Goal: Book appointment/travel/reservation

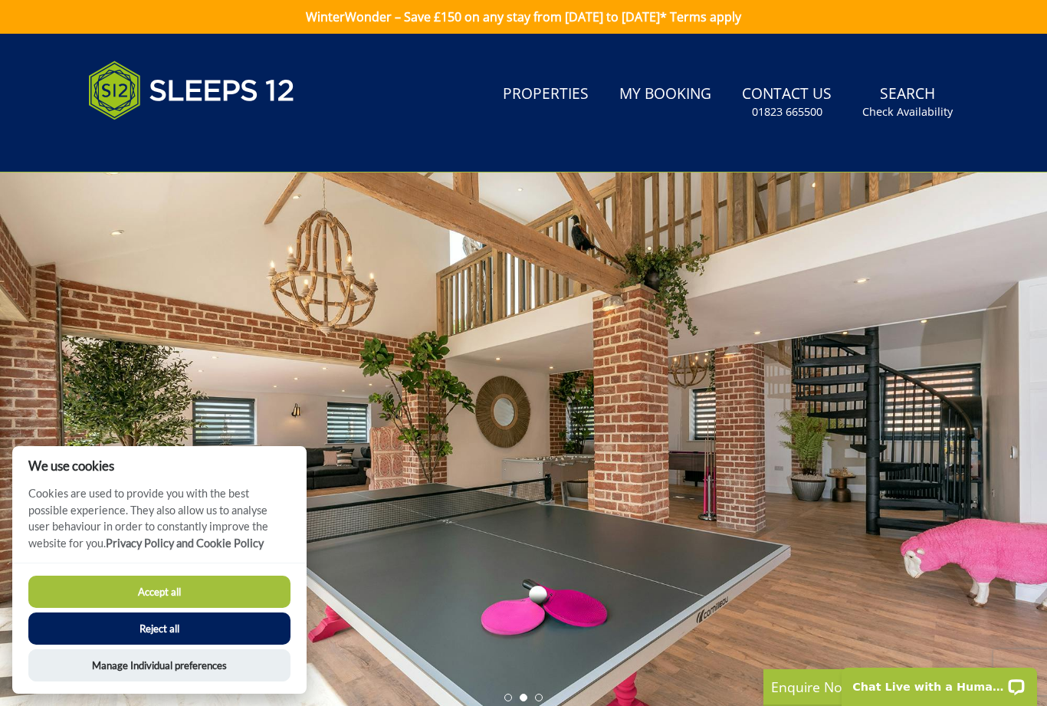
click at [178, 634] on button "Reject all" at bounding box center [159, 628] width 262 height 32
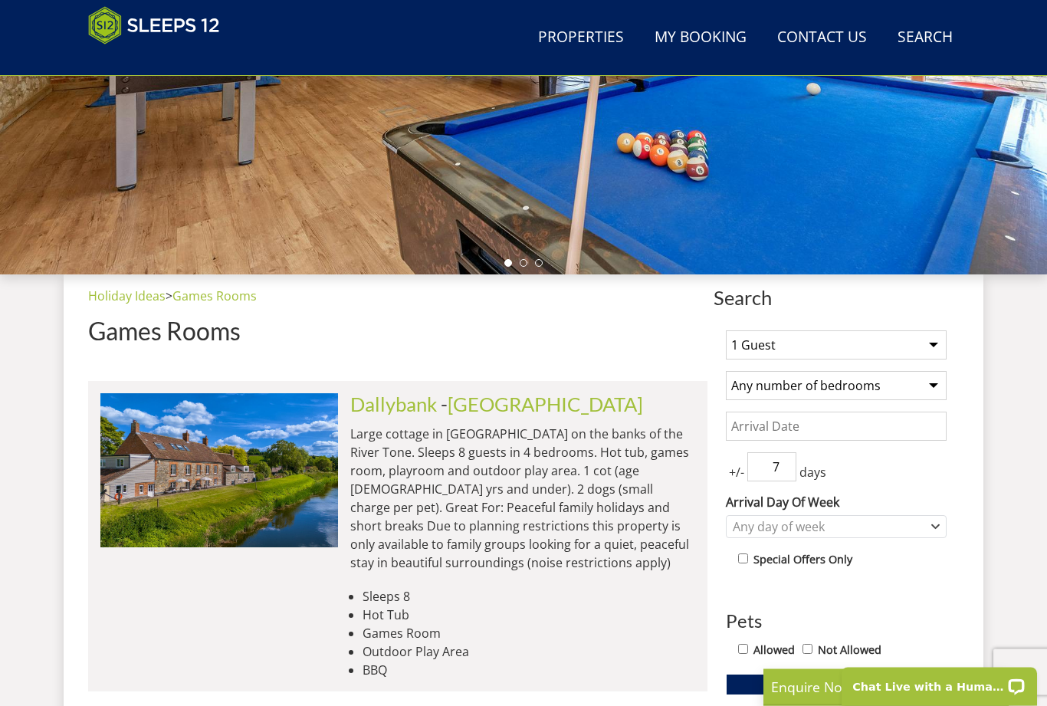
scroll to position [370, 0]
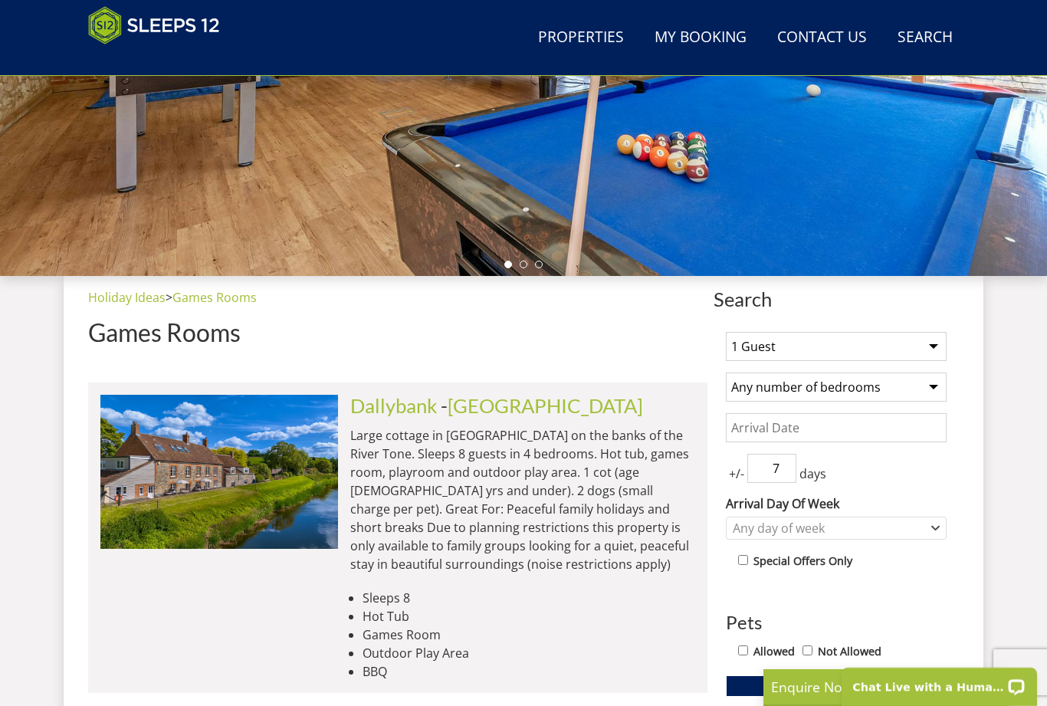
click at [931, 342] on select "1 Guest 2 Guests 3 Guests 4 Guests 5 Guests 6 Guests 7 Guests 8 Guests 9 Guests…" at bounding box center [836, 346] width 221 height 29
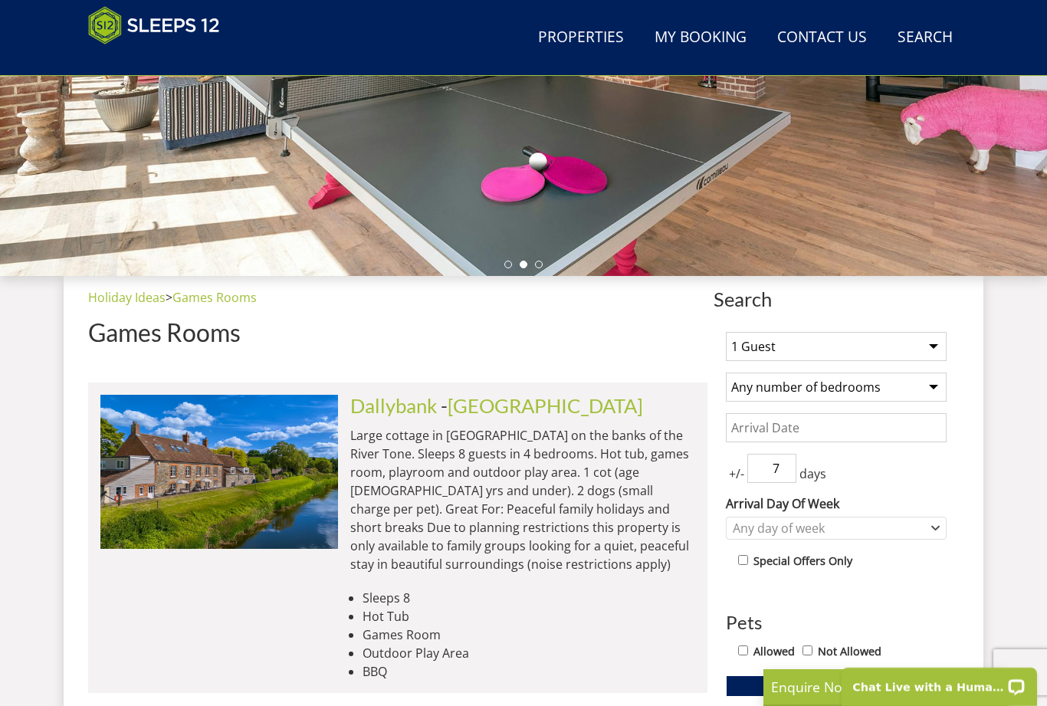
select select "12"
click at [933, 388] on select "Any number of bedrooms 1 Bedroom 2 Bedrooms 3 Bedrooms 4 Bedrooms 5 Bedrooms 6 …" at bounding box center [836, 386] width 221 height 29
select select "6"
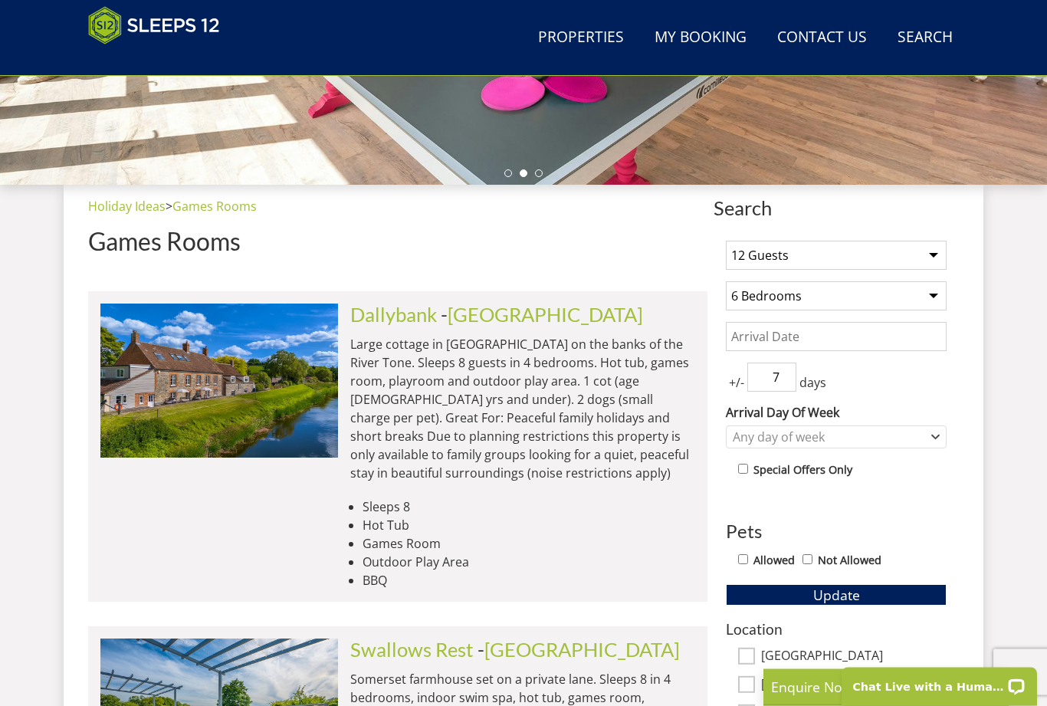
scroll to position [461, 0]
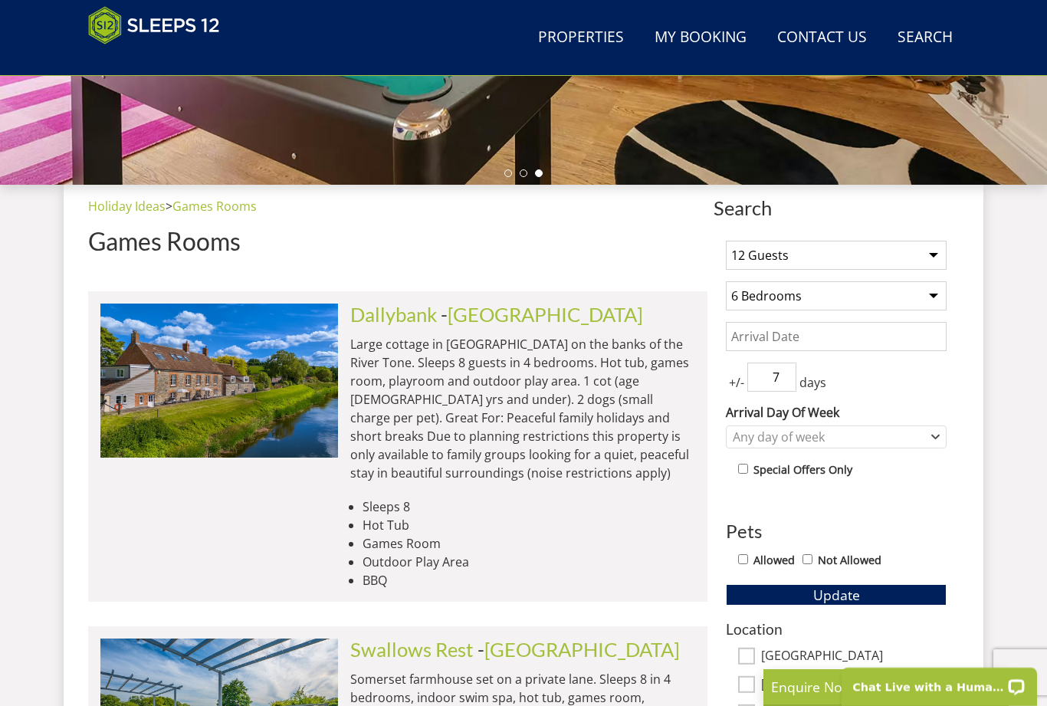
click at [746, 559] on input "Allowed" at bounding box center [743, 559] width 10 height 10
checkbox input "true"
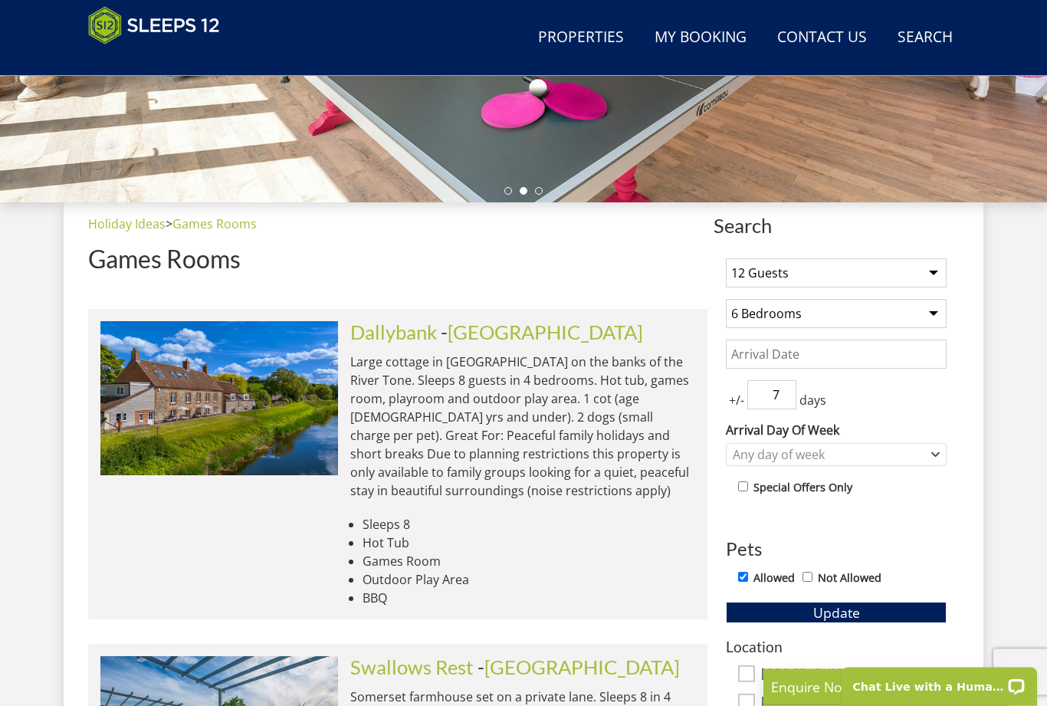
scroll to position [444, 0]
click at [842, 615] on span "Update" at bounding box center [836, 612] width 47 height 18
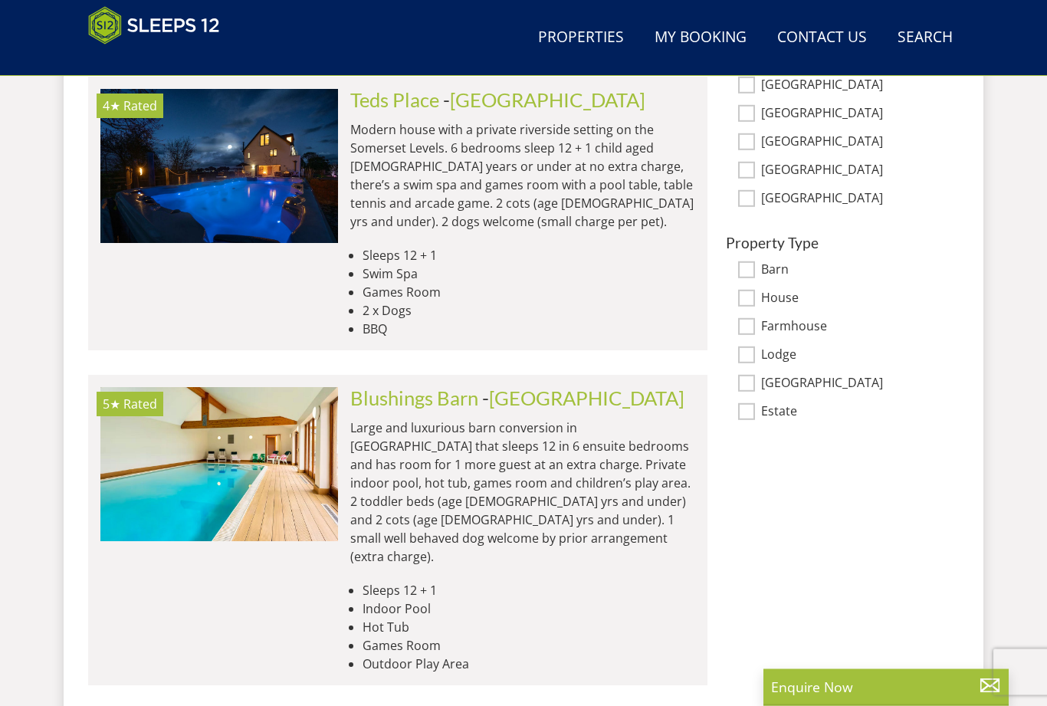
scroll to position [1031, 0]
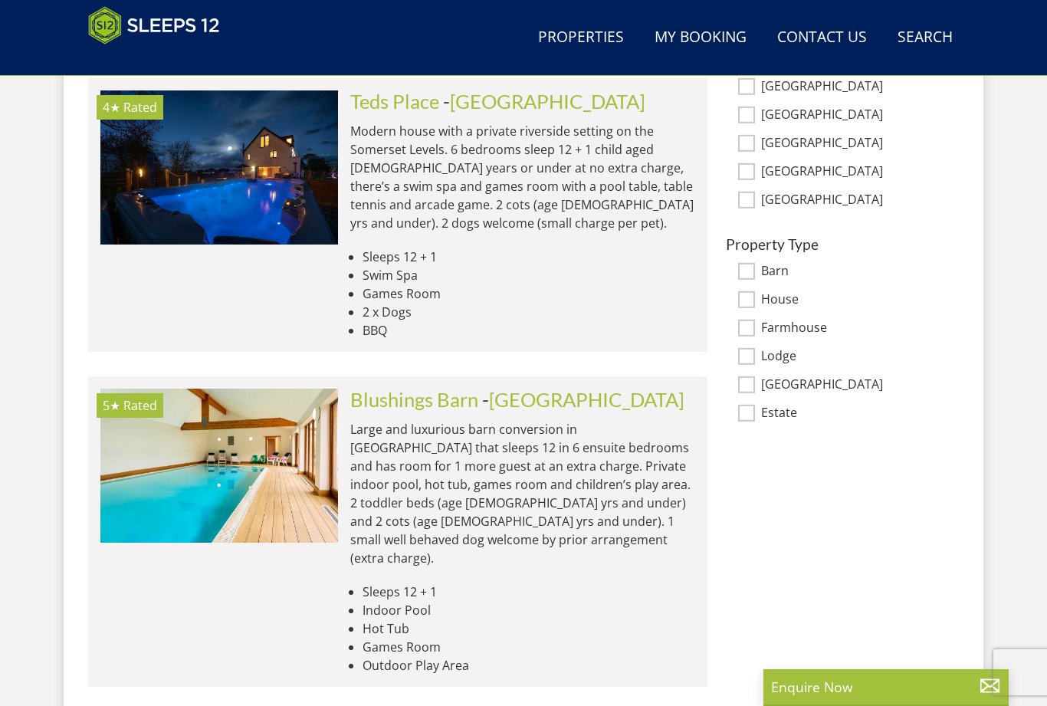
click at [429, 388] on link "Blushings Barn" at bounding box center [414, 399] width 128 height 23
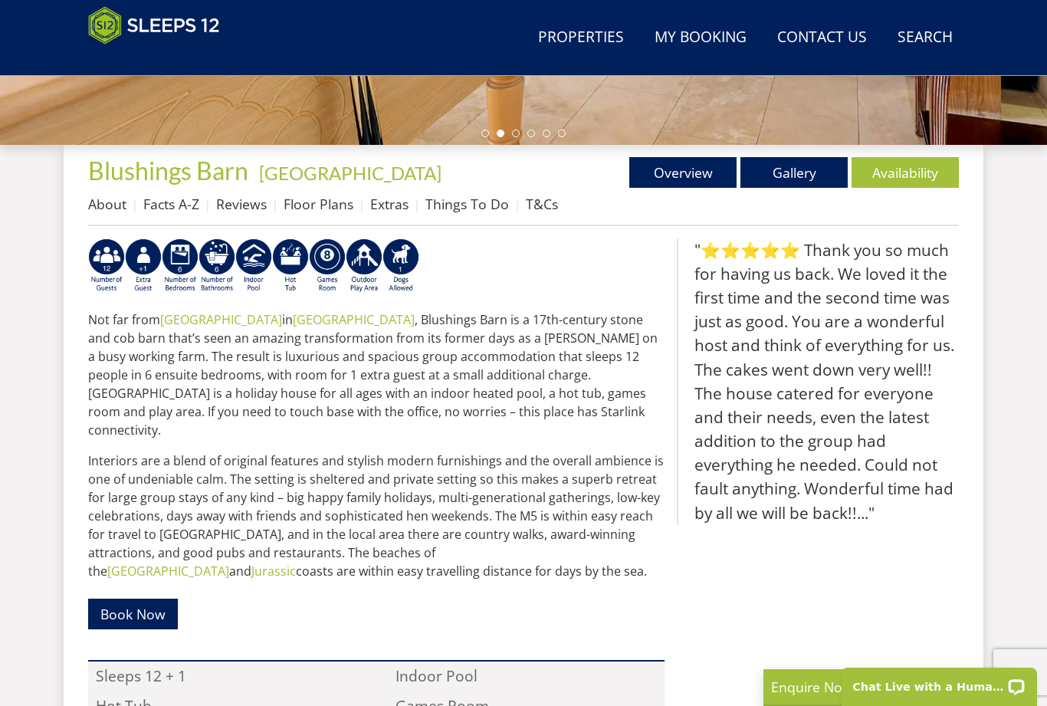
scroll to position [500, 0]
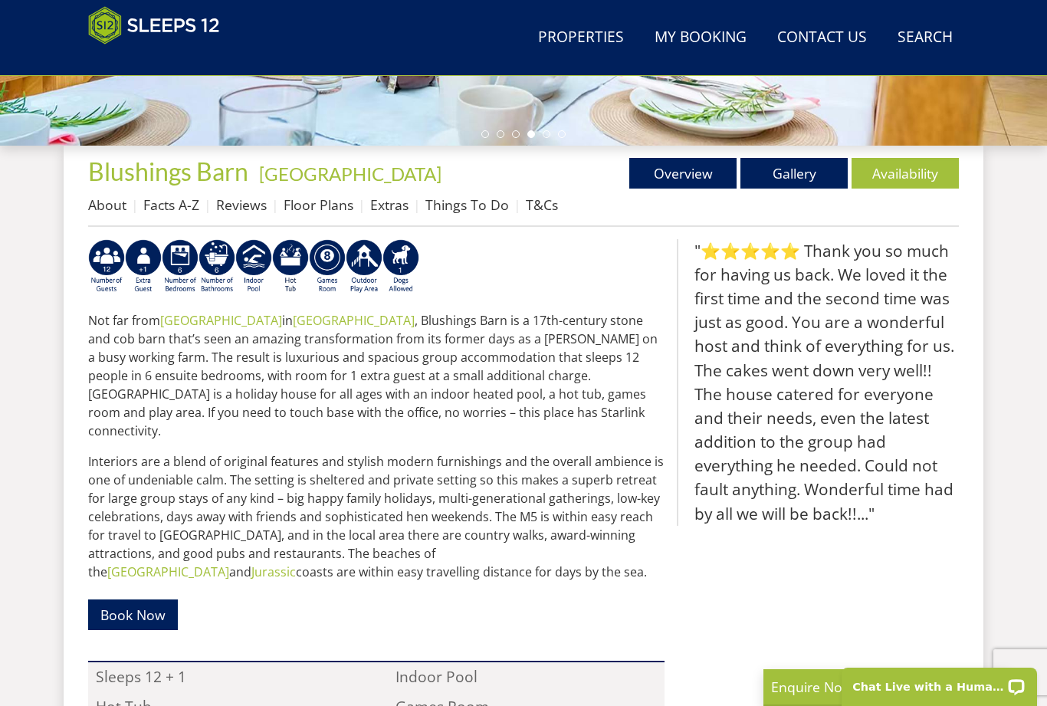
click at [795, 171] on link "Gallery" at bounding box center [793, 173] width 107 height 31
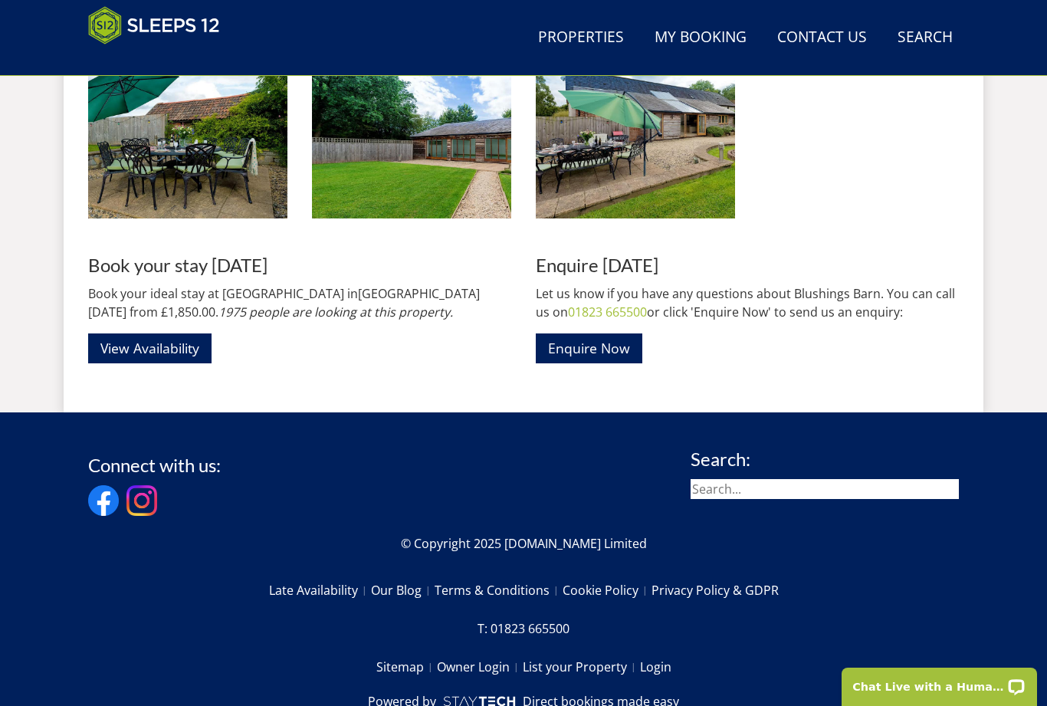
scroll to position [2290, 0]
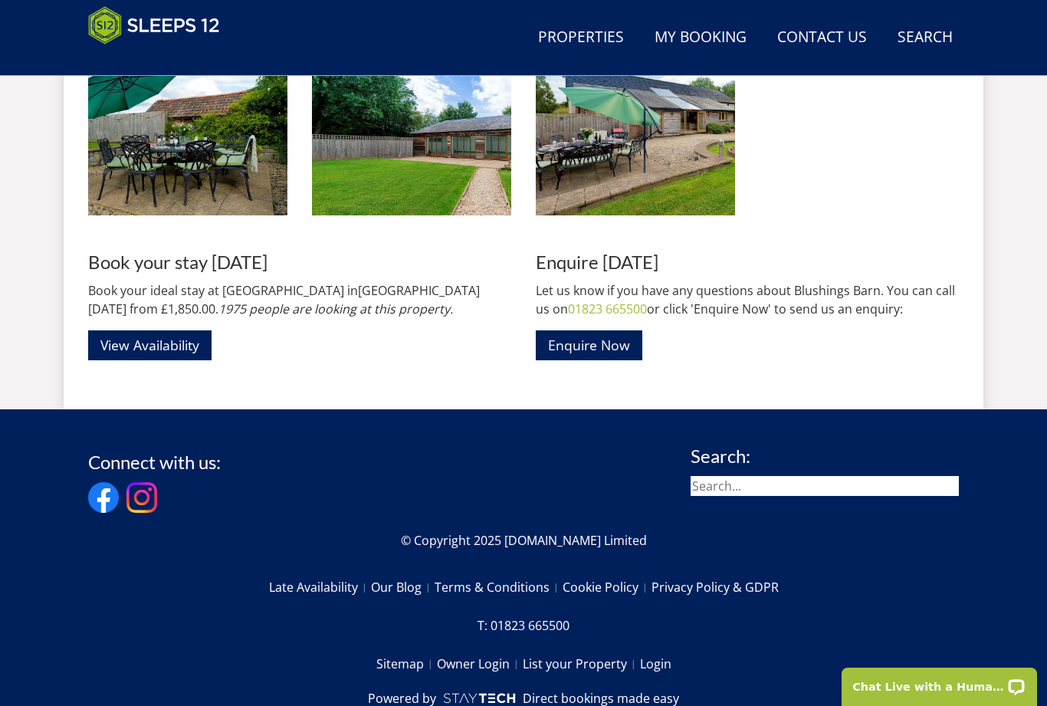
click at [163, 344] on link "View Availability" at bounding box center [149, 345] width 123 height 30
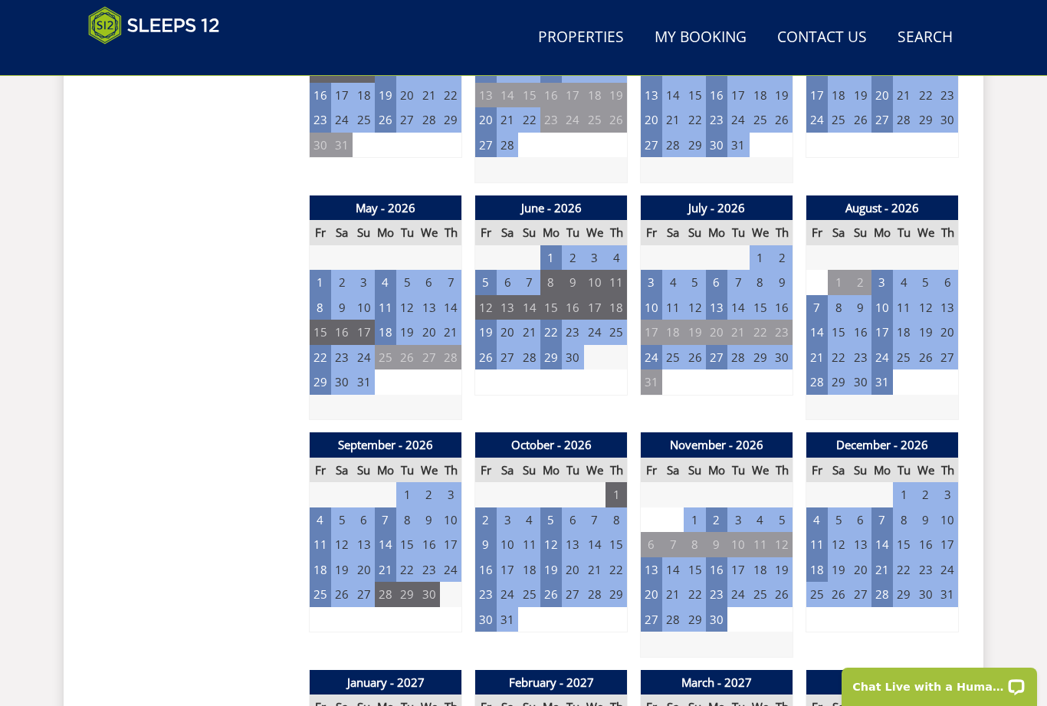
scroll to position [1022, 0]
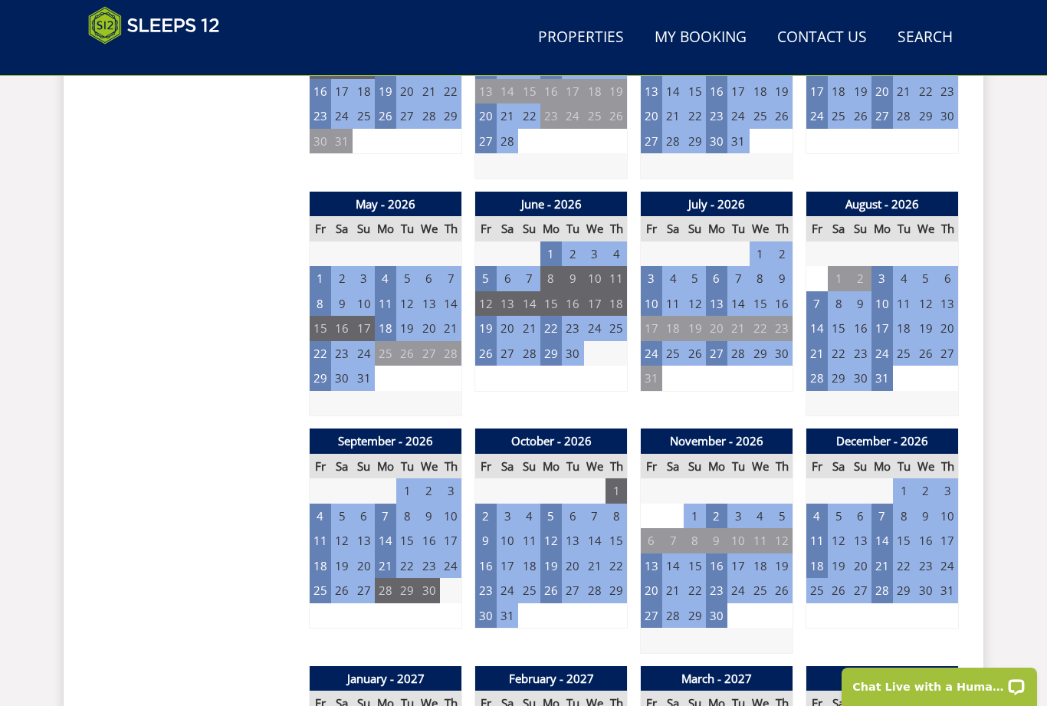
click at [886, 372] on td "31" at bounding box center [881, 378] width 21 height 25
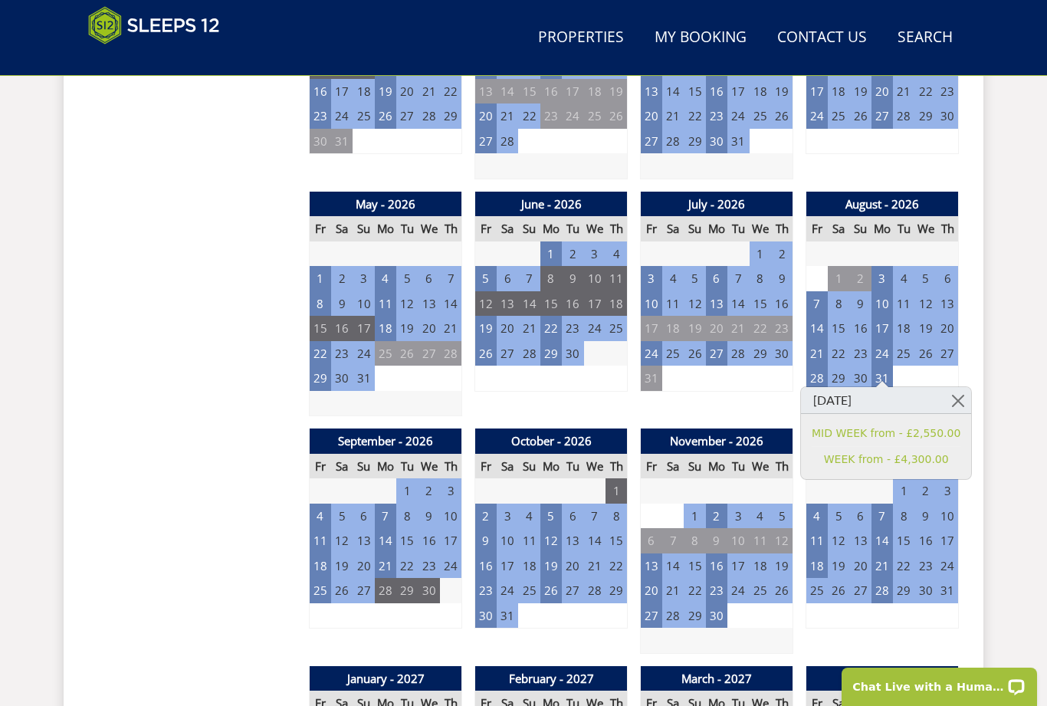
click at [388, 503] on td "7" at bounding box center [385, 515] width 21 height 25
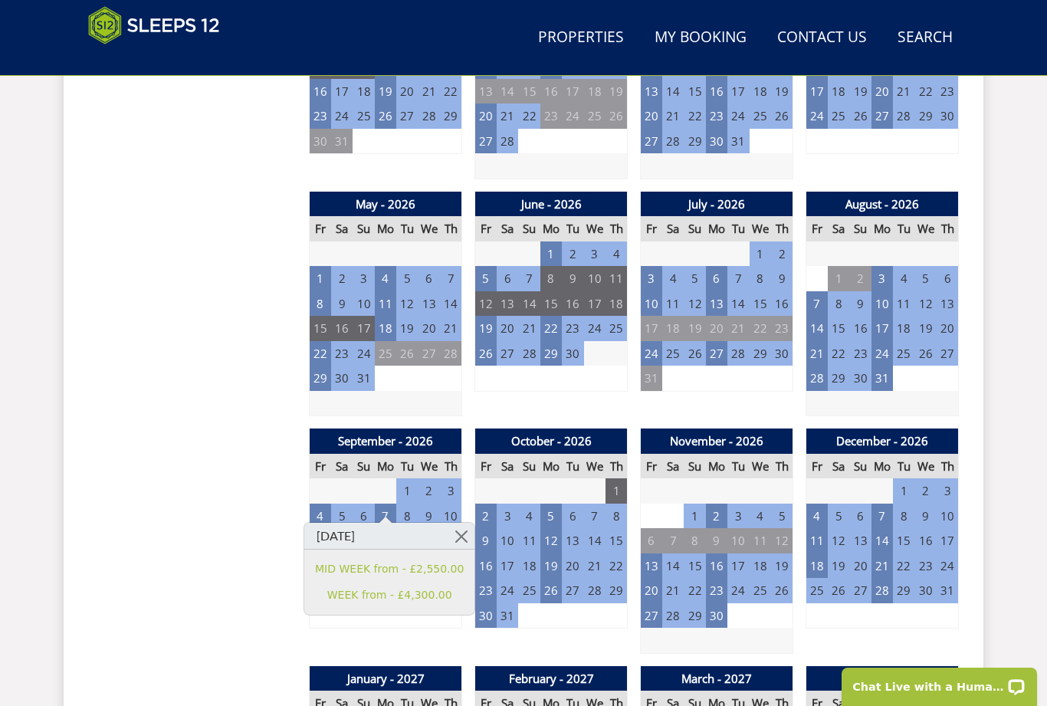
click at [322, 503] on td "4" at bounding box center [320, 515] width 21 height 25
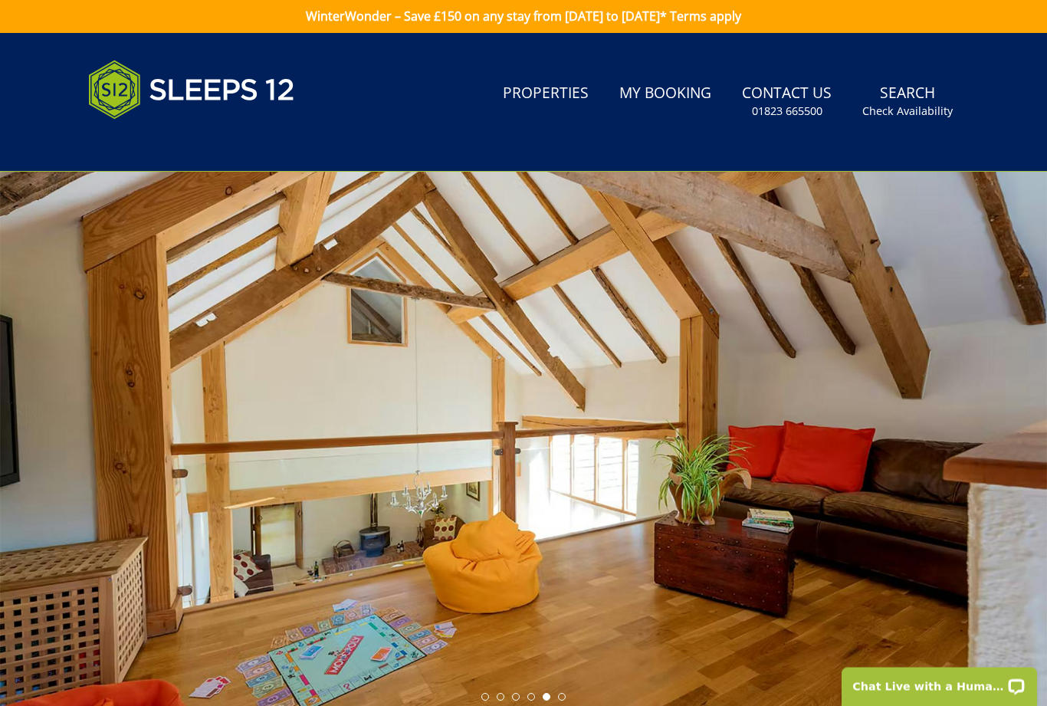
scroll to position [0, 0]
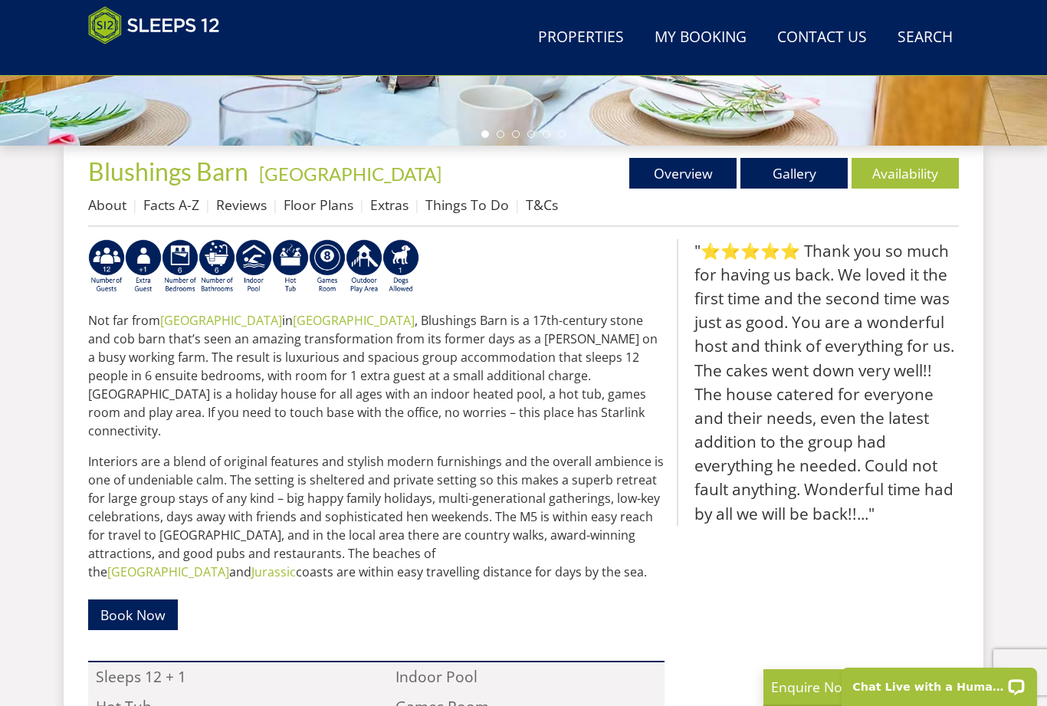
select select "12"
select select "6"
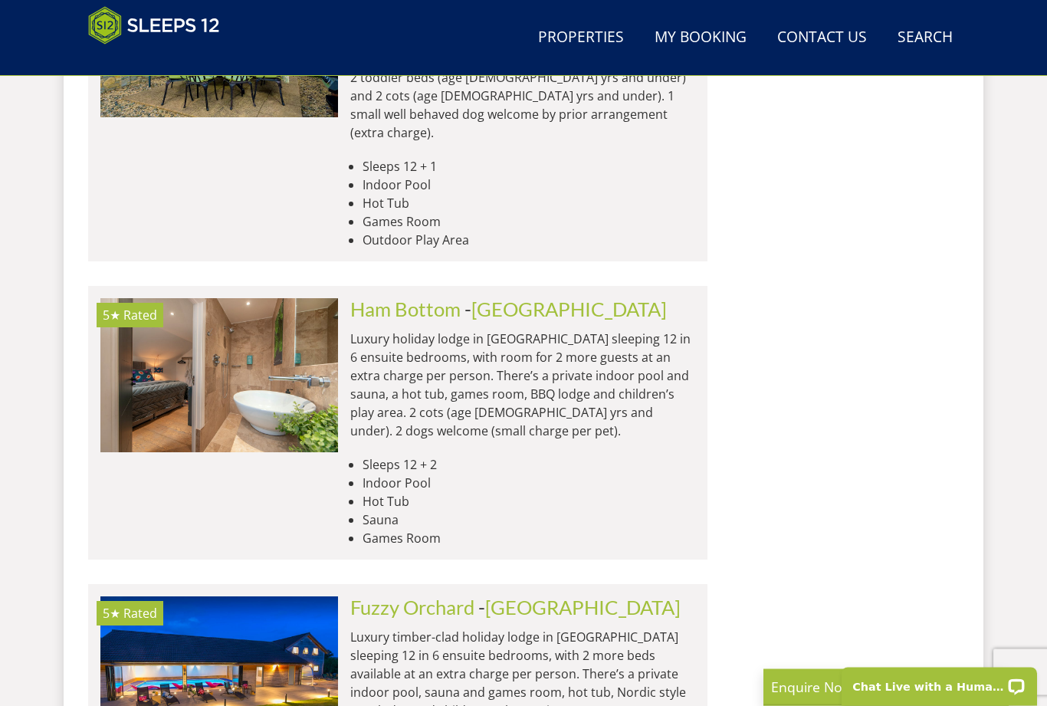
scroll to position [1456, 0]
click at [266, 622] on img at bounding box center [219, 672] width 238 height 153
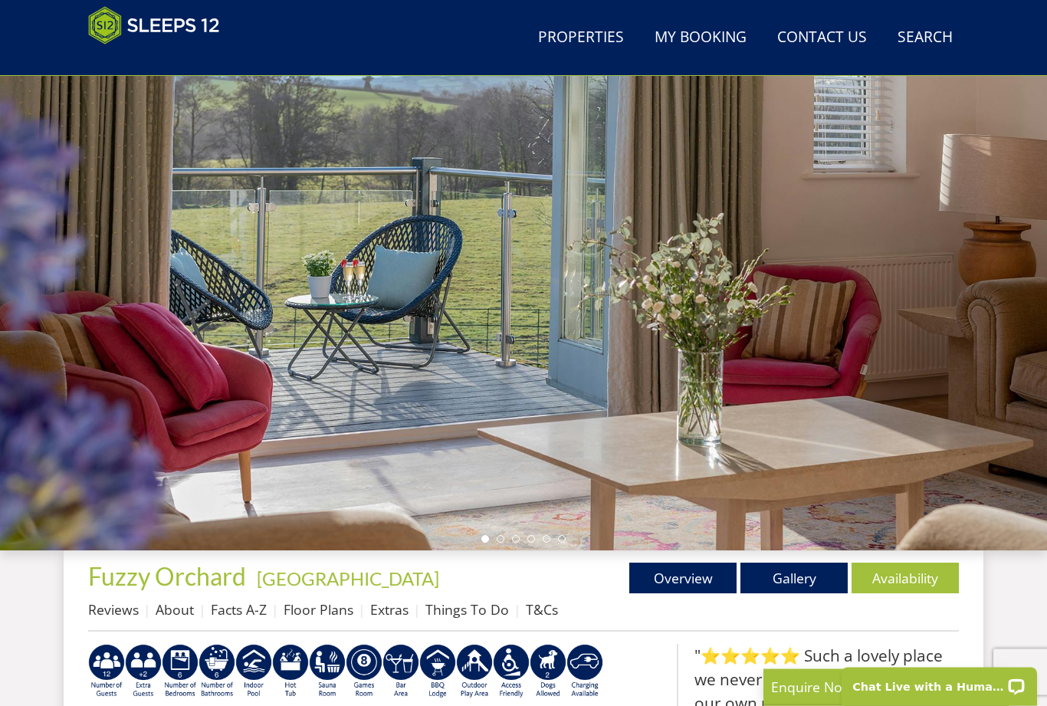
scroll to position [97, 0]
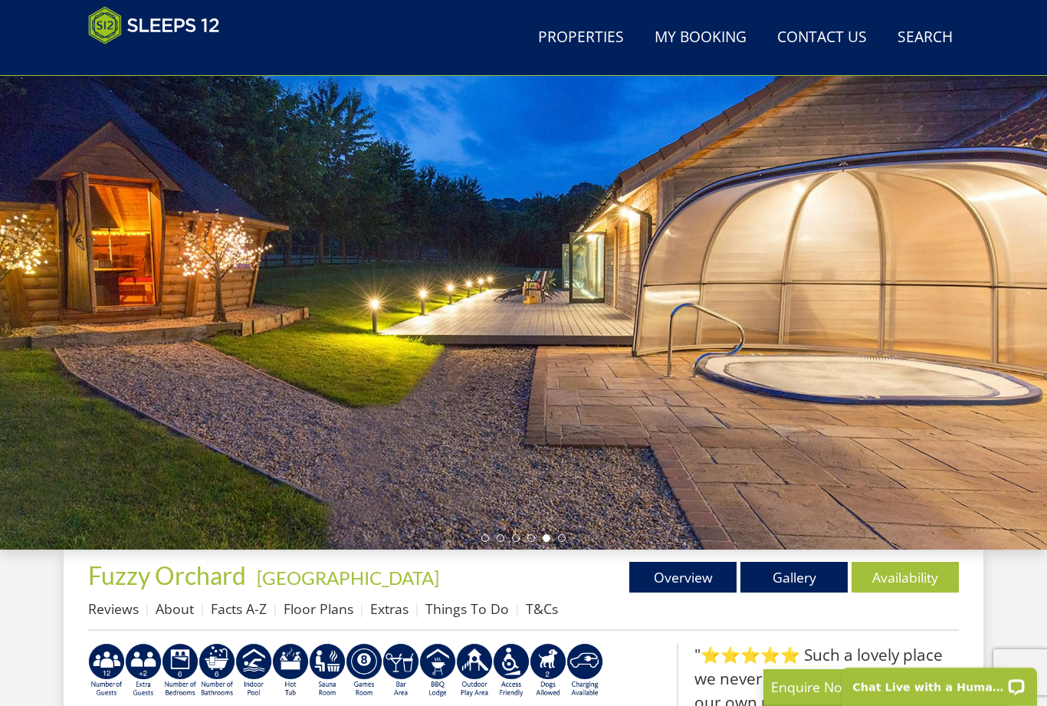
click at [1005, 332] on div at bounding box center [523, 281] width 1047 height 536
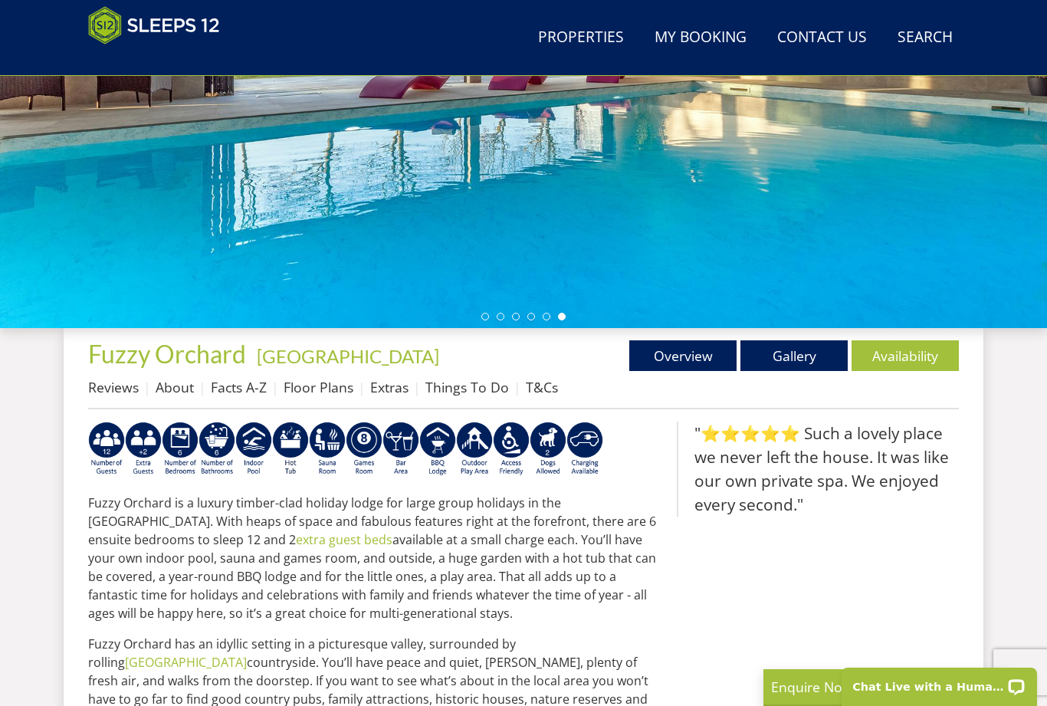
scroll to position [317, 0]
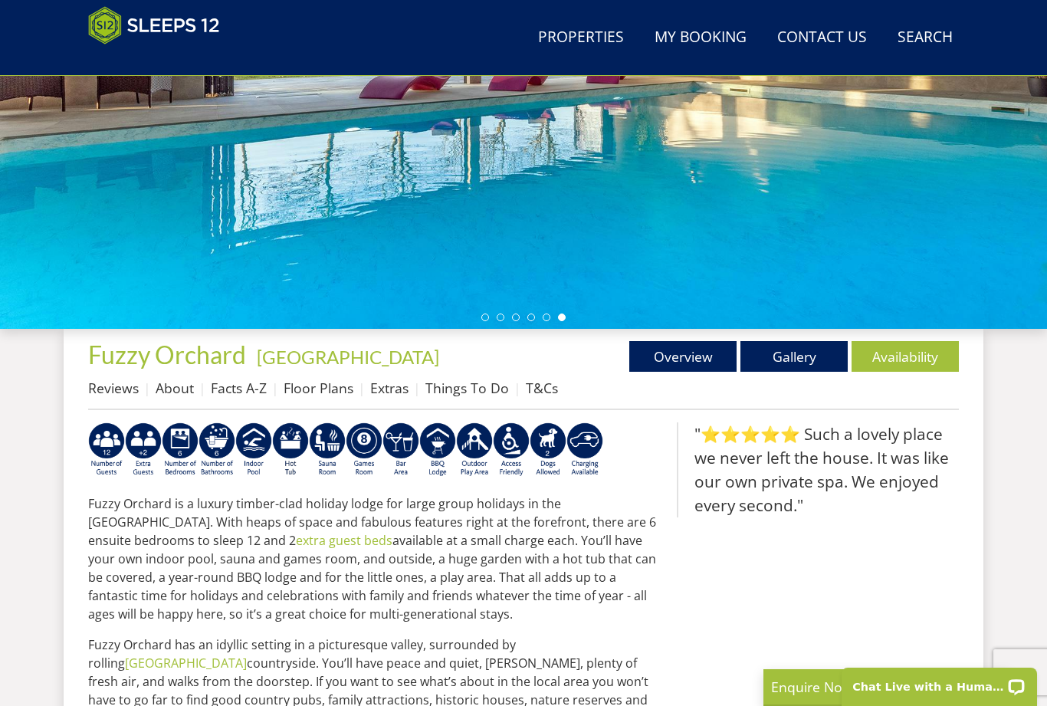
click at [791, 360] on link "Gallery" at bounding box center [793, 356] width 107 height 31
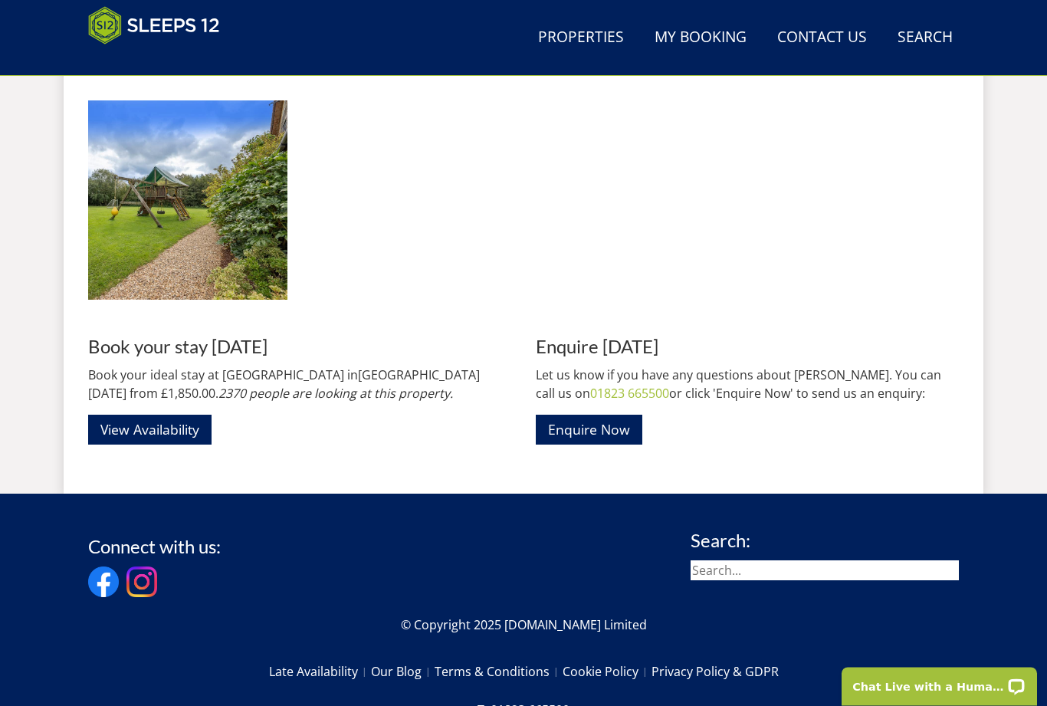
scroll to position [2429, 0]
click at [175, 420] on link "View Availability" at bounding box center [149, 430] width 123 height 30
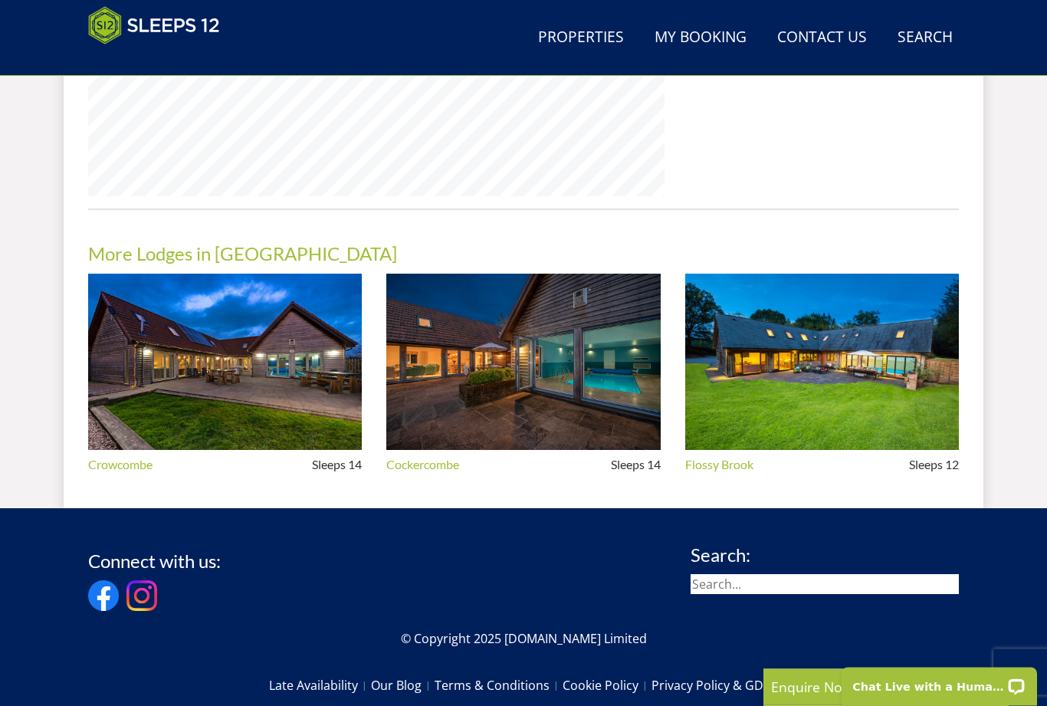
scroll to position [1306, 0]
click at [520, 371] on img at bounding box center [523, 362] width 274 height 177
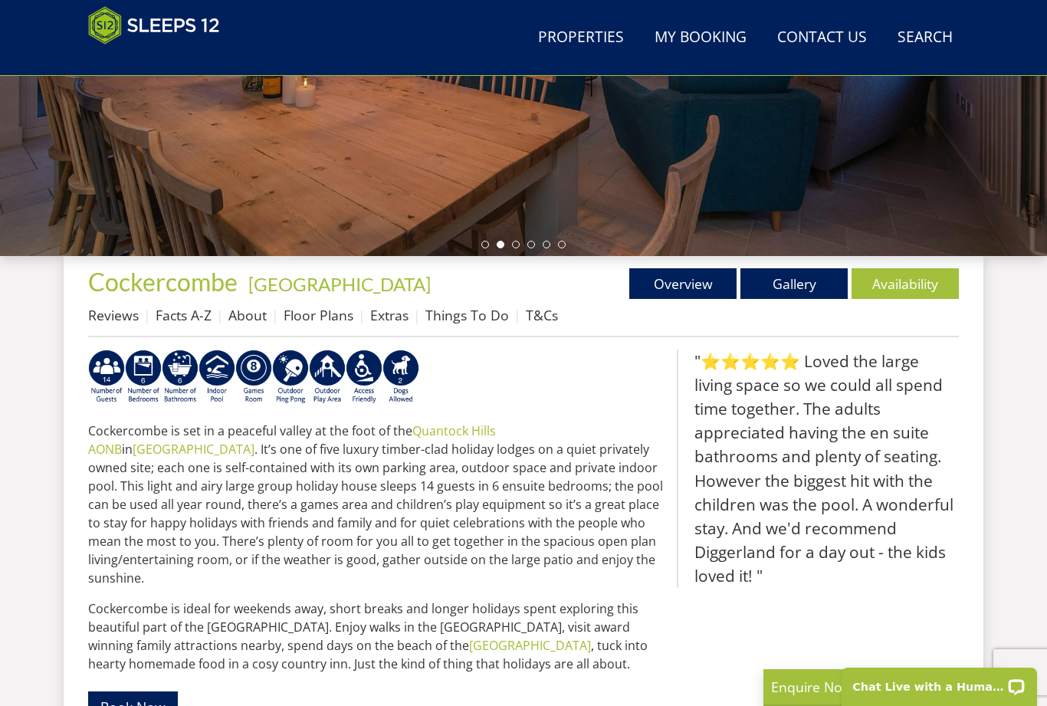
scroll to position [378, 0]
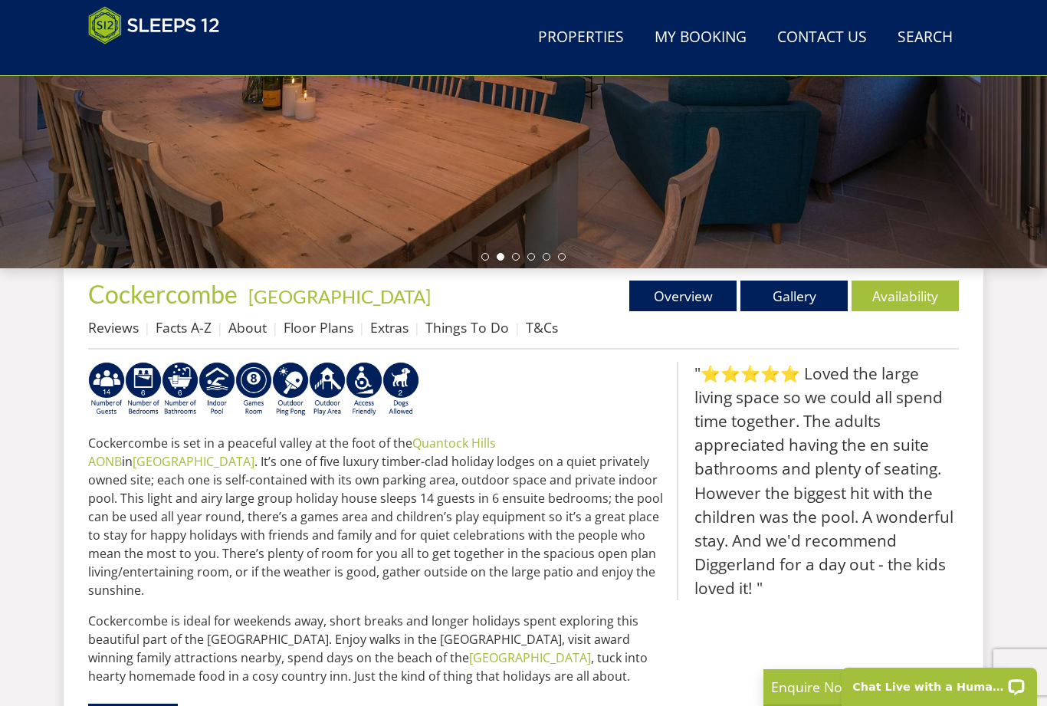
click at [791, 298] on link "Gallery" at bounding box center [793, 295] width 107 height 31
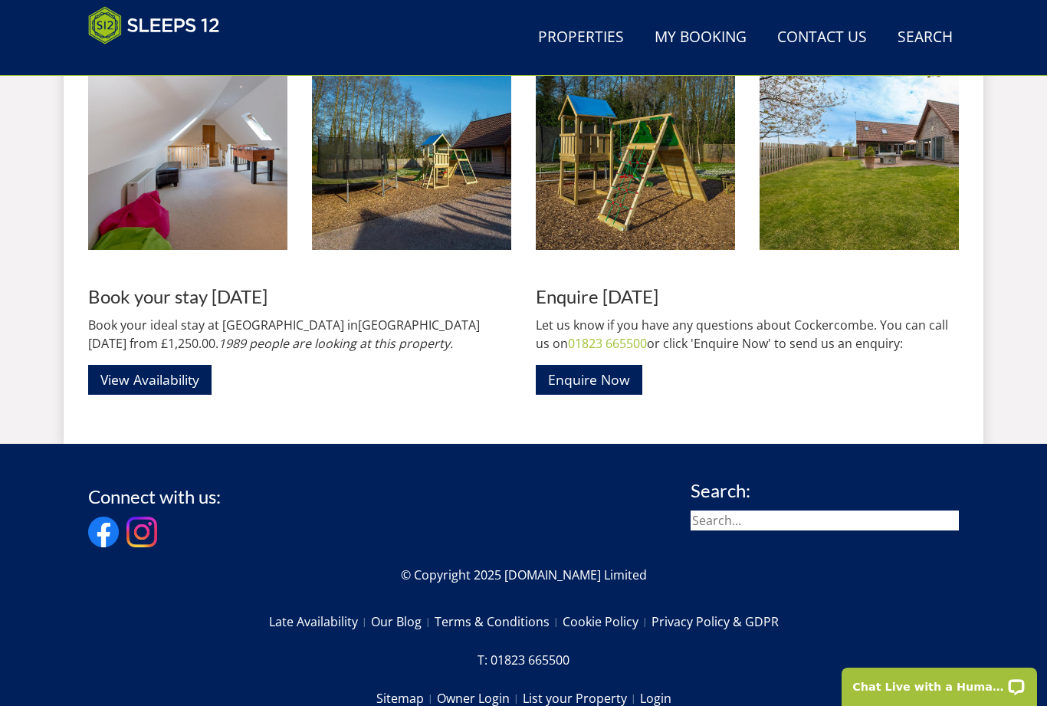
scroll to position [2244, 0]
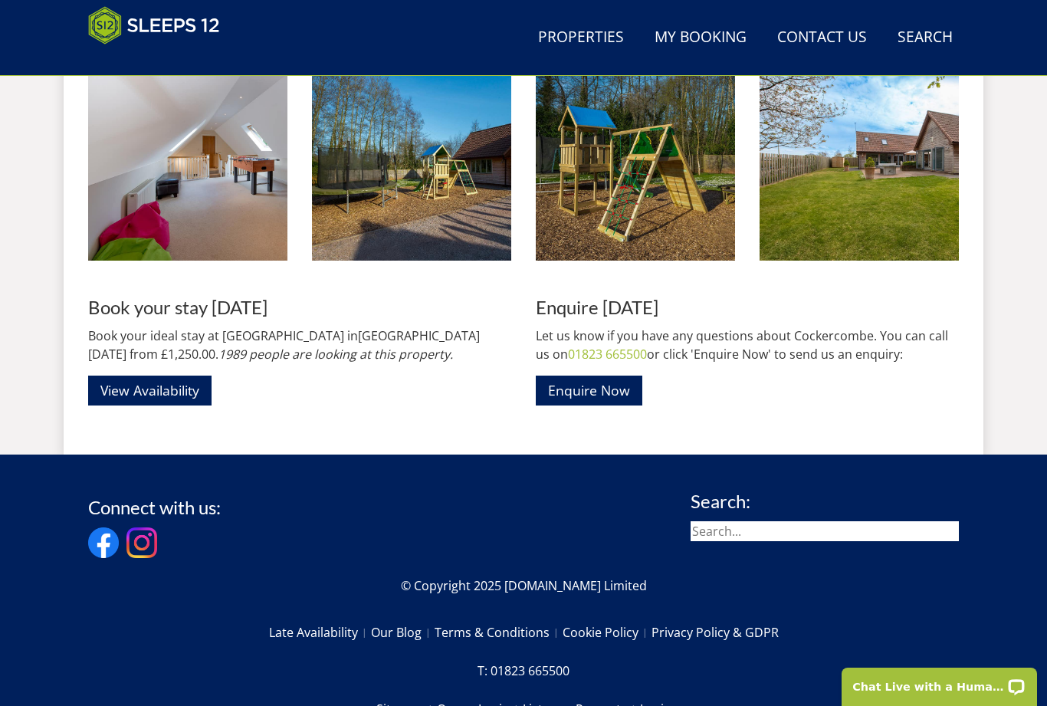
click at [180, 379] on link "View Availability" at bounding box center [149, 390] width 123 height 30
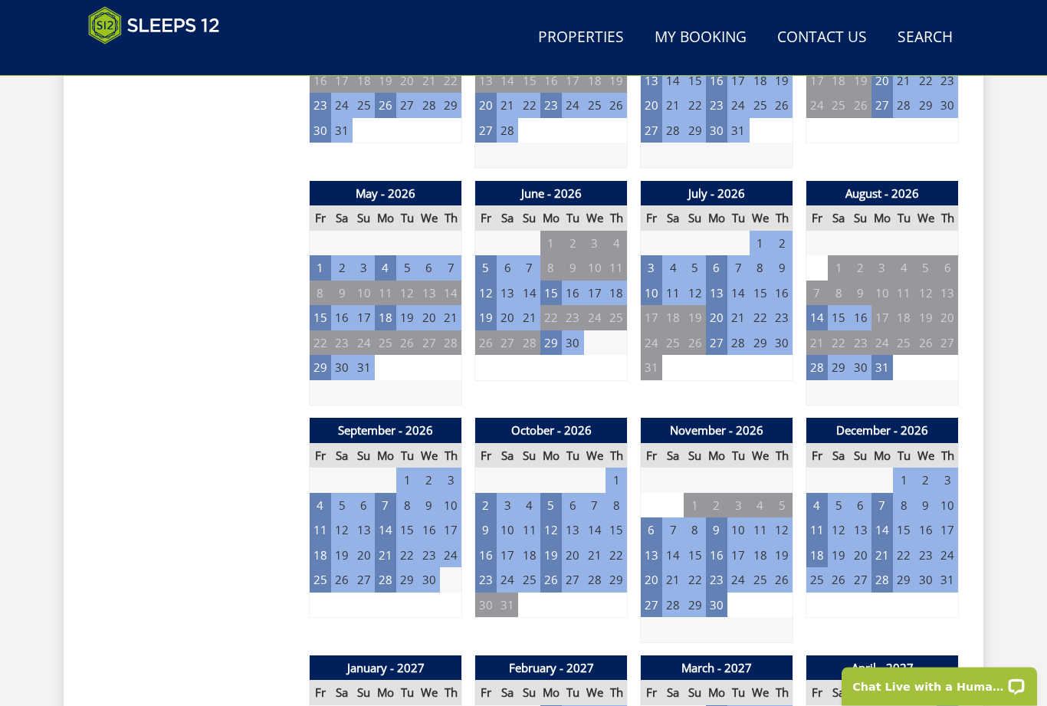
scroll to position [1033, 0]
click at [320, 497] on td "4" at bounding box center [320, 505] width 21 height 25
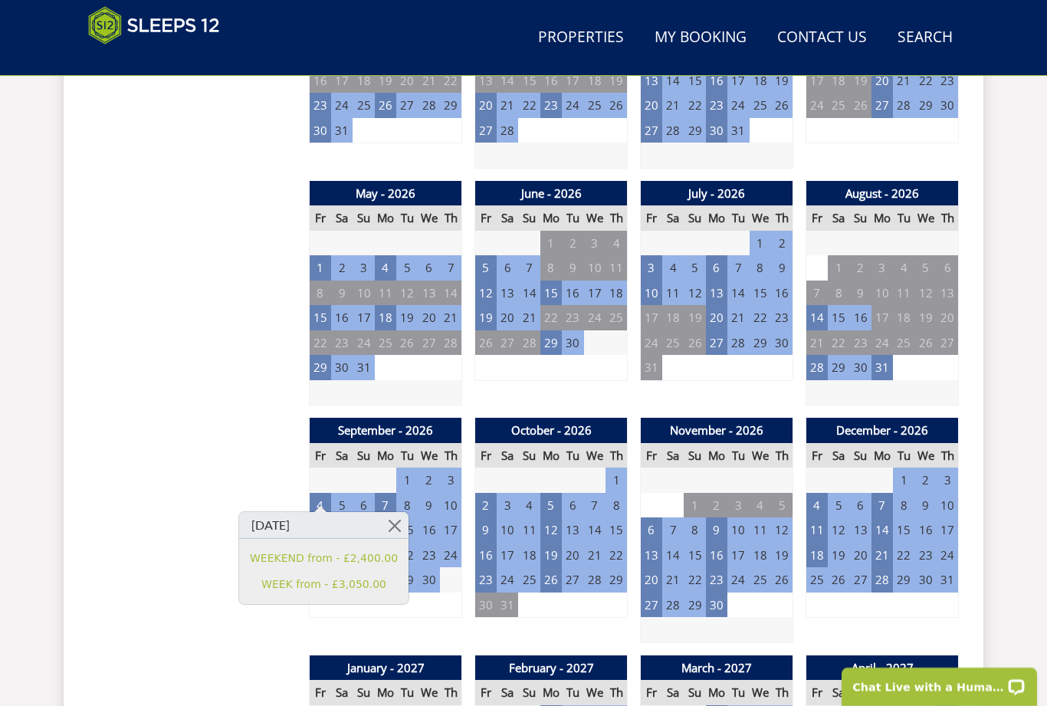
scroll to position [1037, 0]
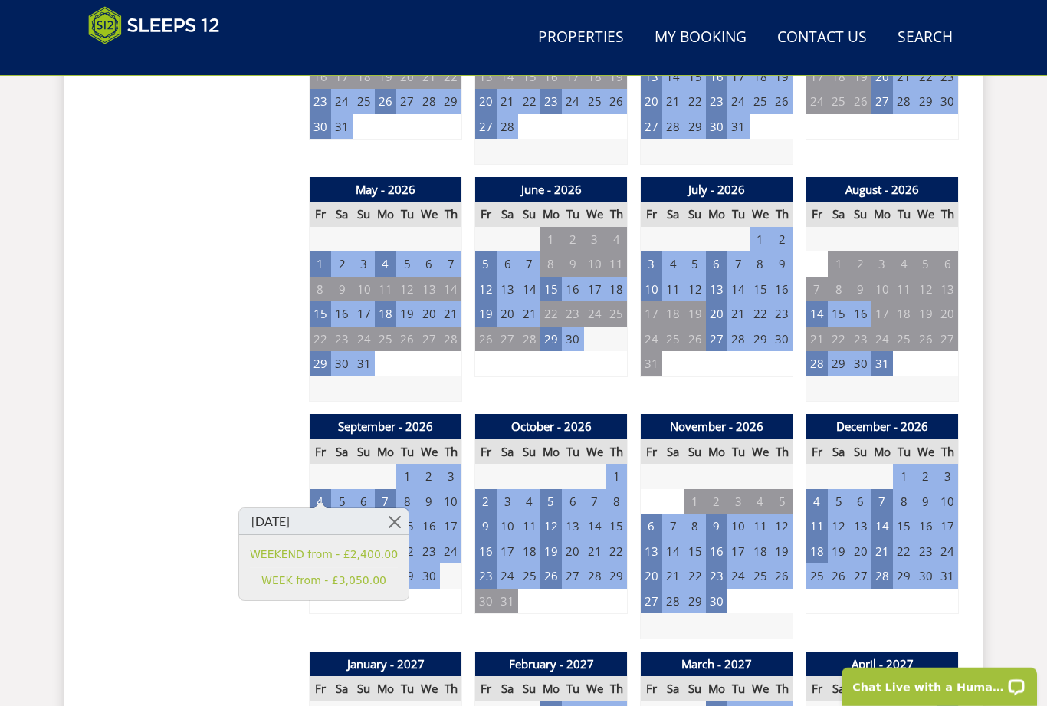
click at [319, 489] on td "4" at bounding box center [320, 501] width 21 height 25
click at [335, 585] on link "WEEK from - £3,050.00" at bounding box center [324, 580] width 148 height 16
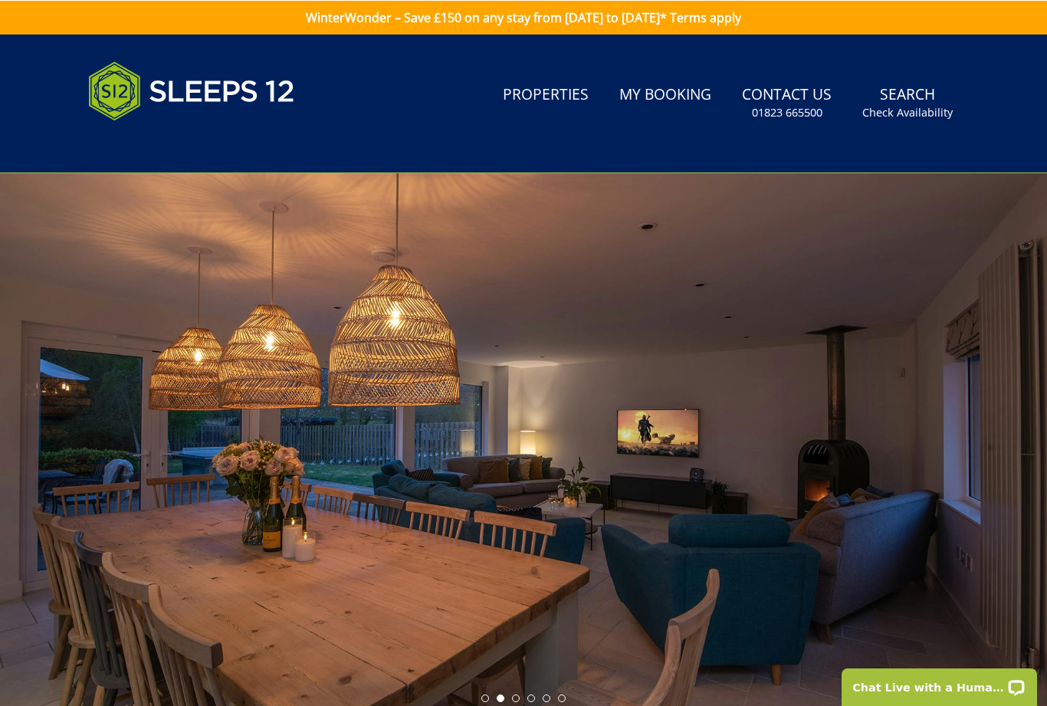
scroll to position [49, 0]
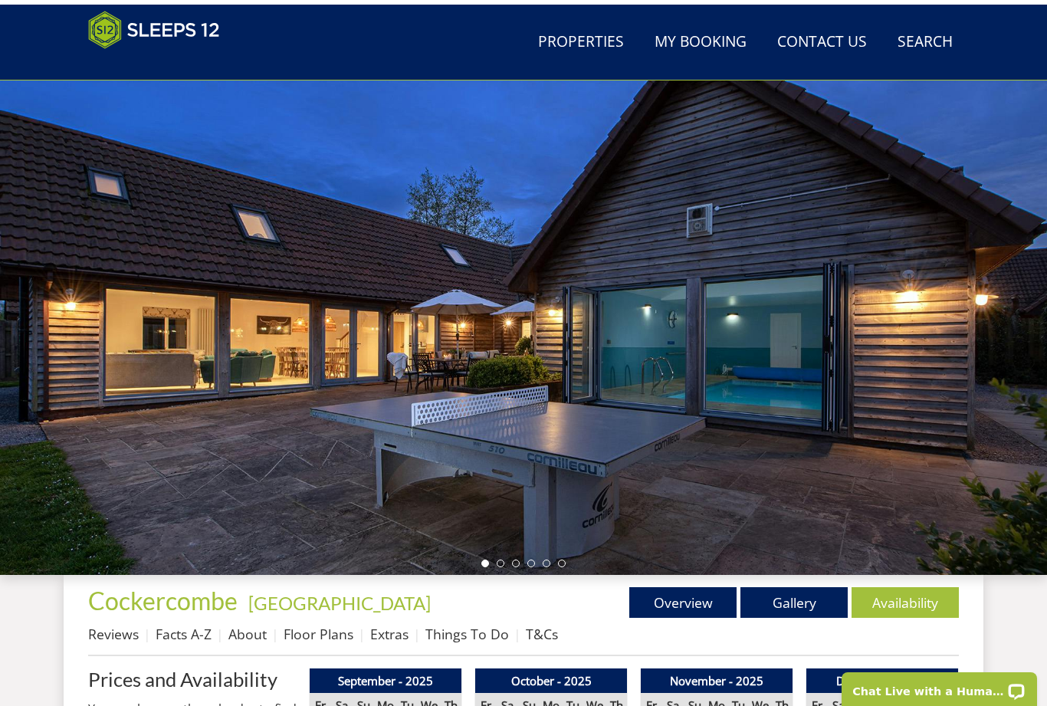
scroll to position [69, 0]
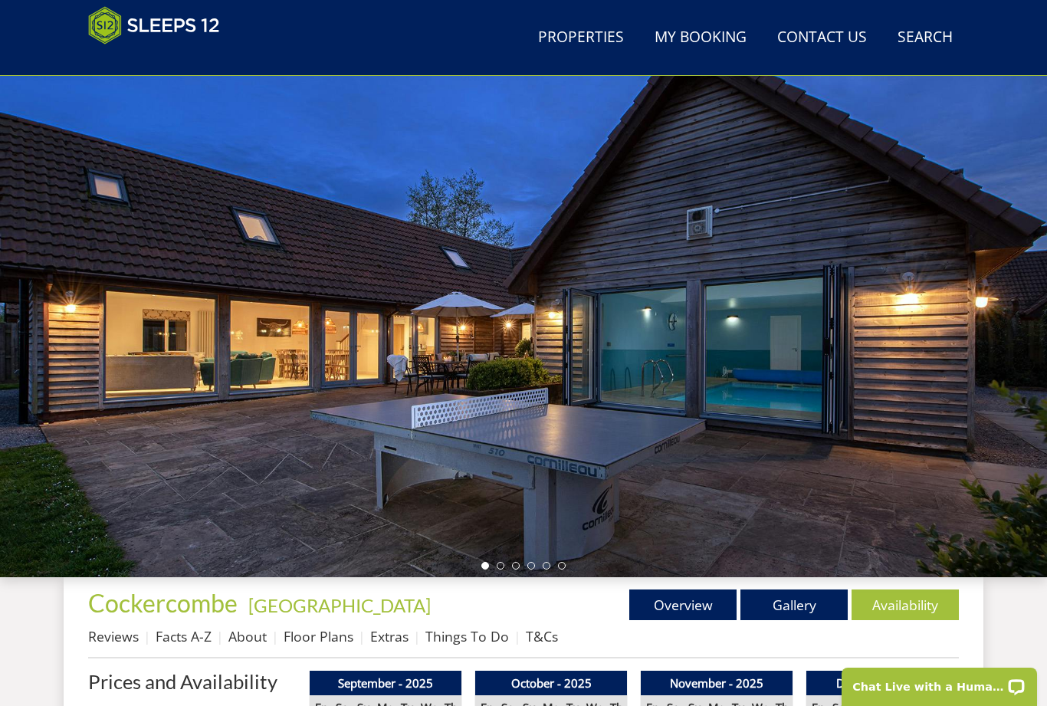
click at [788, 606] on link "Gallery" at bounding box center [793, 604] width 107 height 31
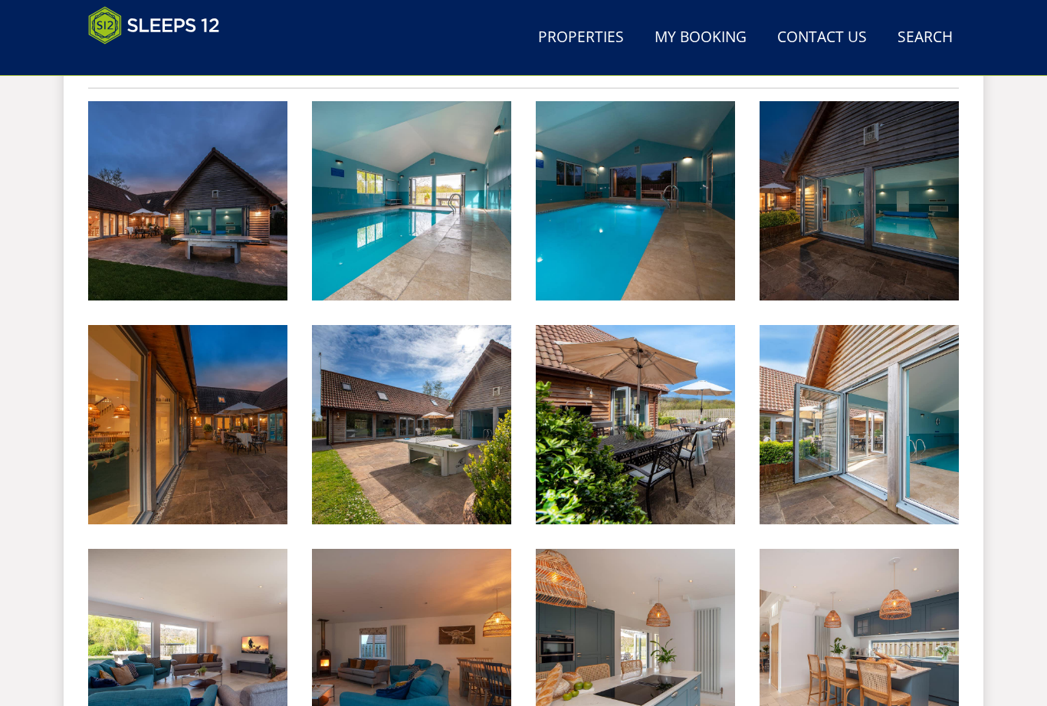
scroll to position [627, 0]
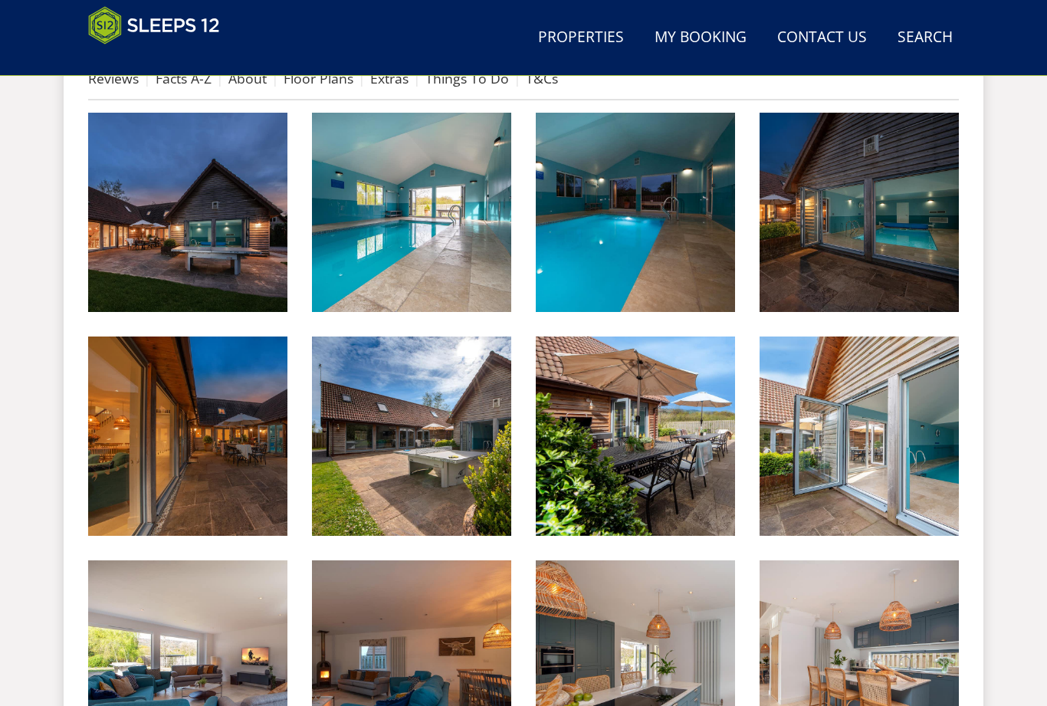
click at [180, 227] on img at bounding box center [187, 212] width 199 height 199
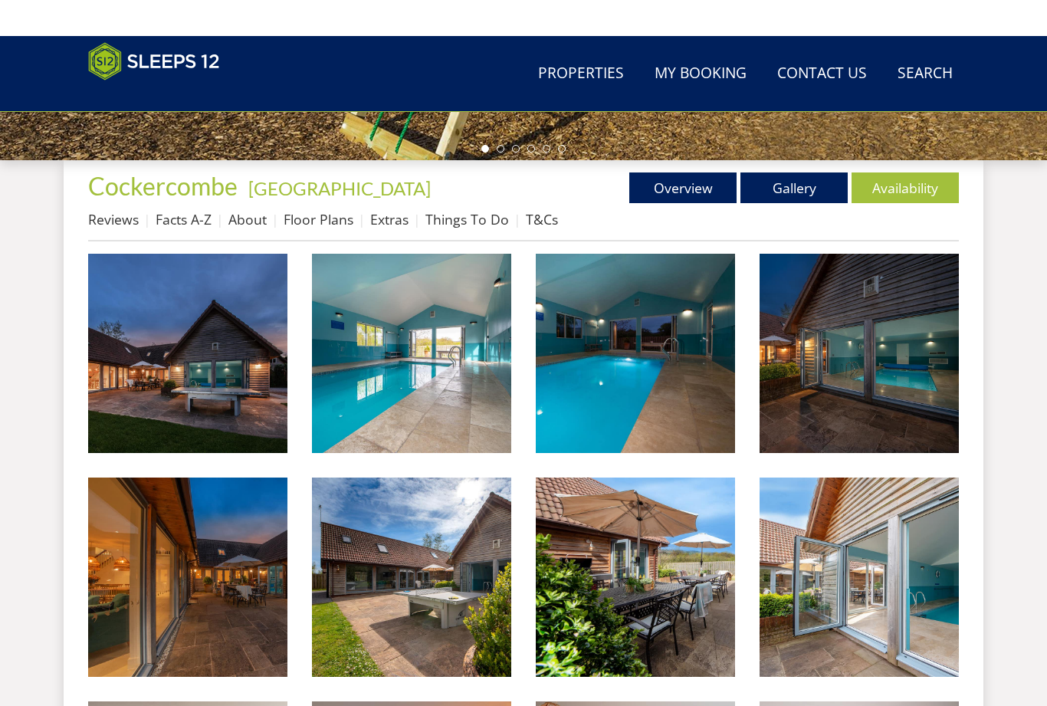
scroll to position [0, 0]
